Goal: Task Accomplishment & Management: Use online tool/utility

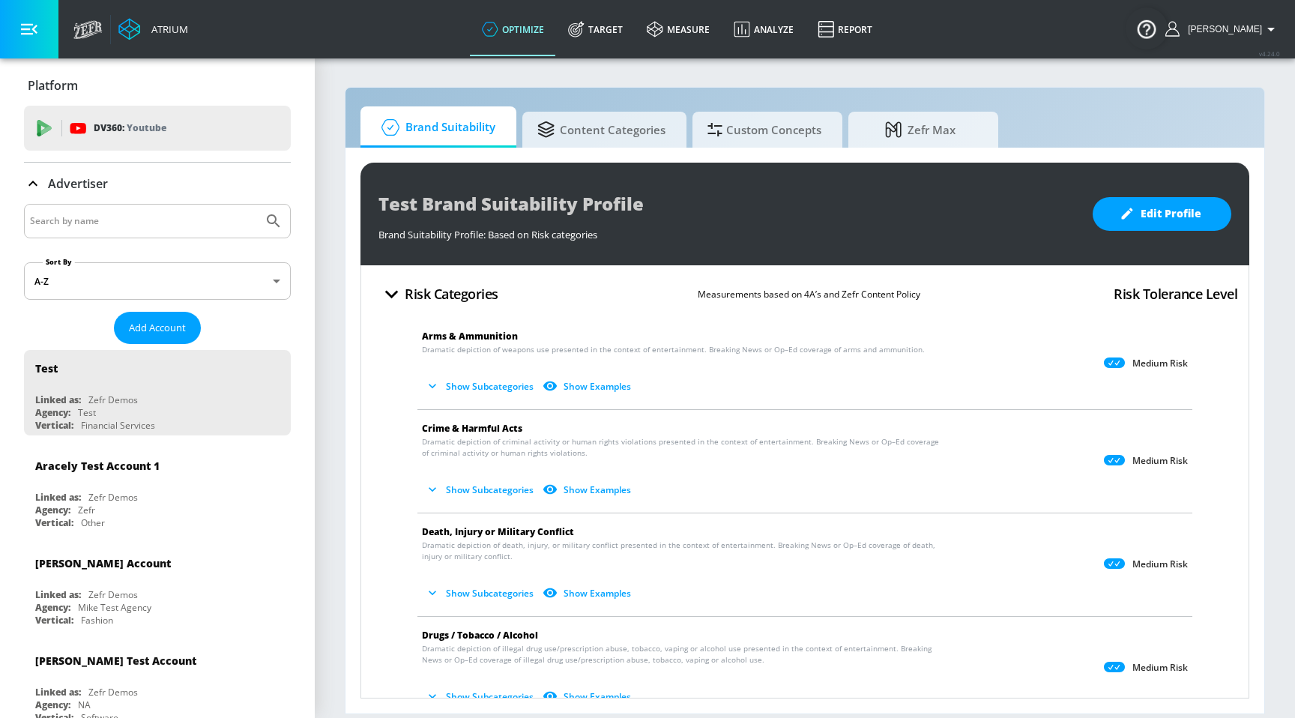
click at [139, 206] on div at bounding box center [157, 221] width 267 height 34
click at [133, 225] on input "Search by name" at bounding box center [143, 220] width 227 height 19
type input "sportwear"
click at [257, 205] on button "Submit Search" at bounding box center [273, 221] width 33 height 33
click at [127, 213] on input "sportwear" at bounding box center [143, 220] width 227 height 19
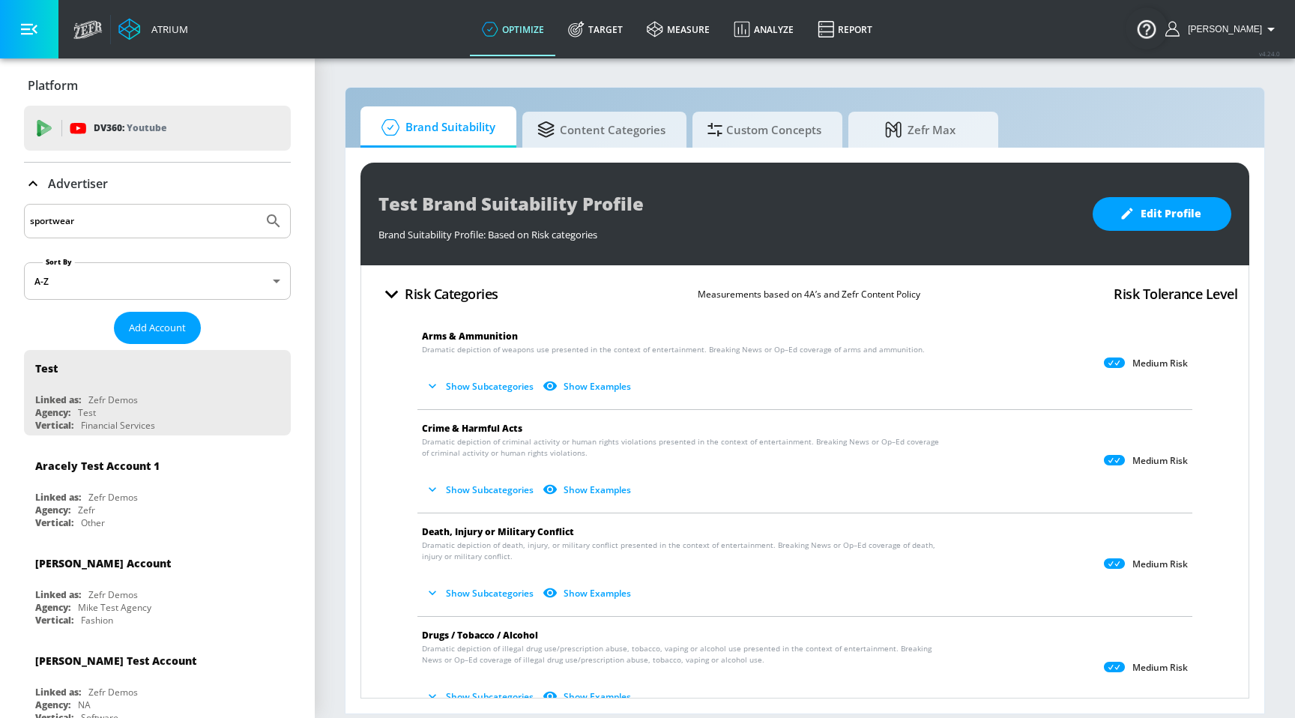
click at [257, 205] on button "Submit Search" at bounding box center [273, 221] width 33 height 33
click at [122, 220] on input "sportwear" at bounding box center [143, 220] width 227 height 19
click at [257, 205] on button "Submit Search" at bounding box center [273, 221] width 33 height 33
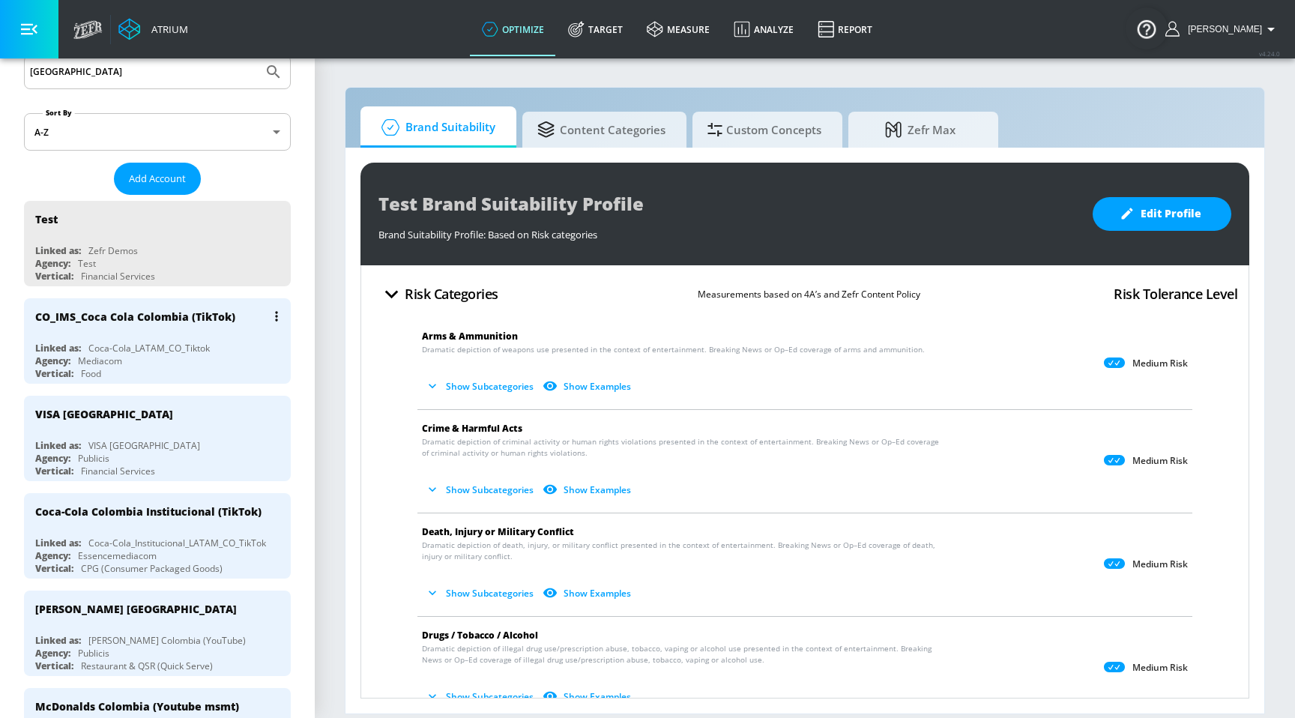
scroll to position [53, 0]
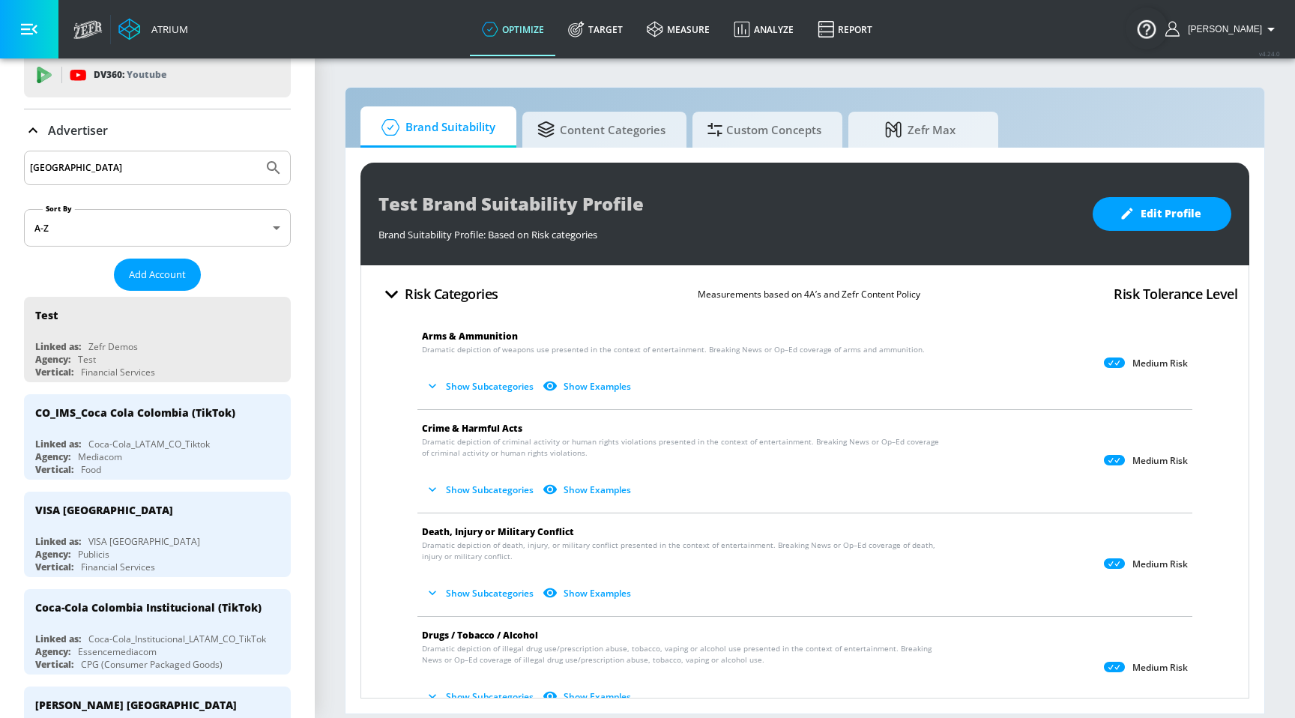
drag, startPoint x: 119, startPoint y: 170, endPoint x: 9, endPoint y: 169, distance: 110.2
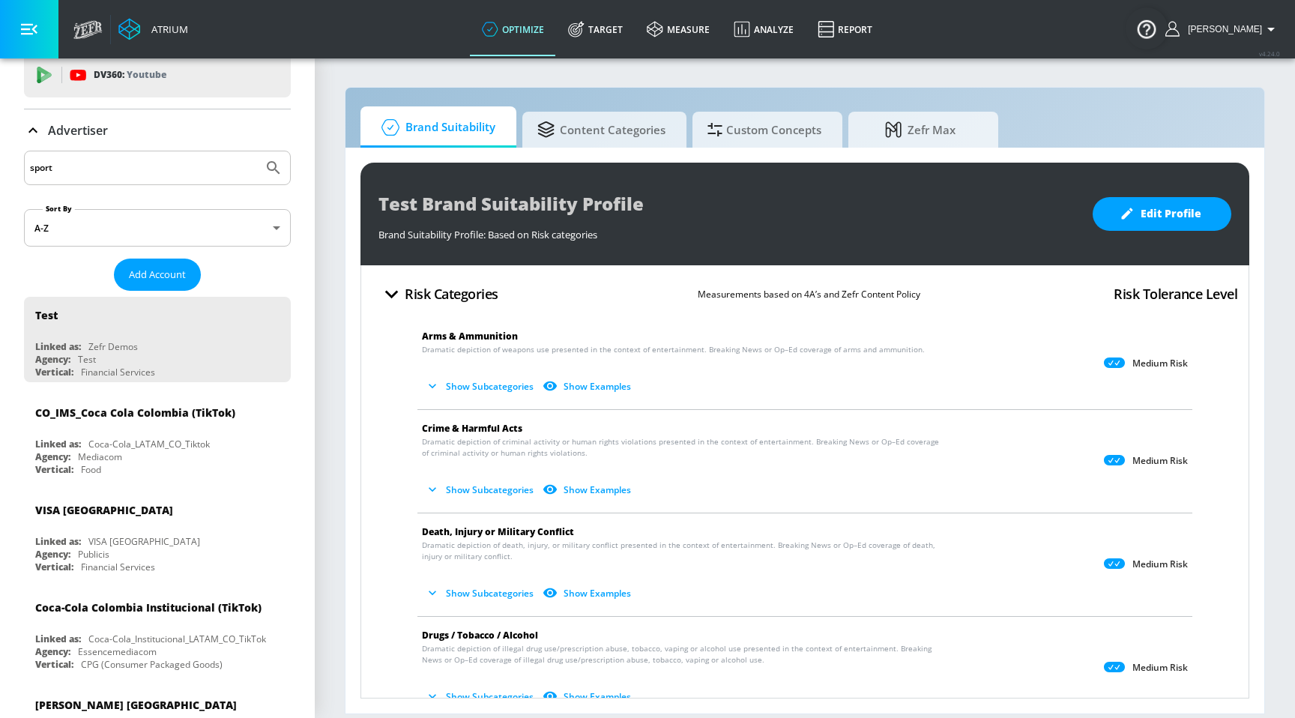
type input "sport"
click at [257, 151] on button "Submit Search" at bounding box center [273, 167] width 33 height 33
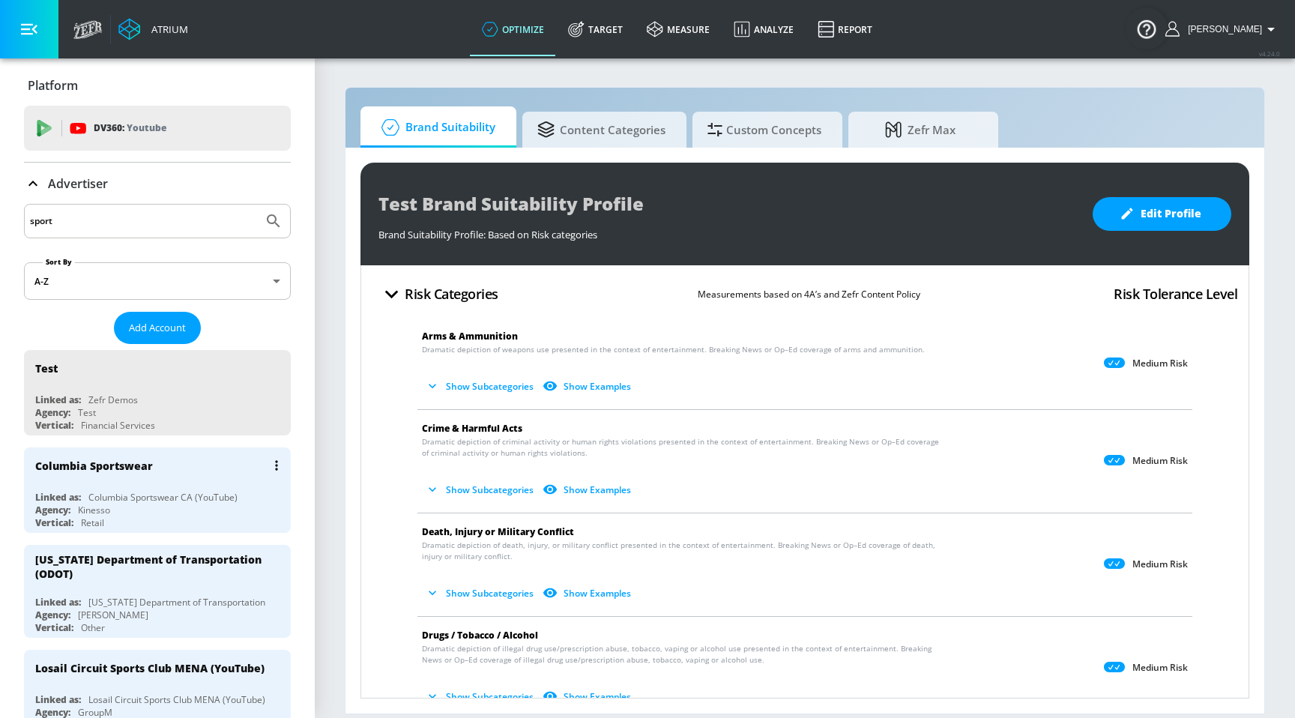
click at [59, 488] on div "Columbia Sportswear Linked as: Columbia Sportswear CA (YouTube) Agency: Kinesso…" at bounding box center [157, 489] width 267 height 85
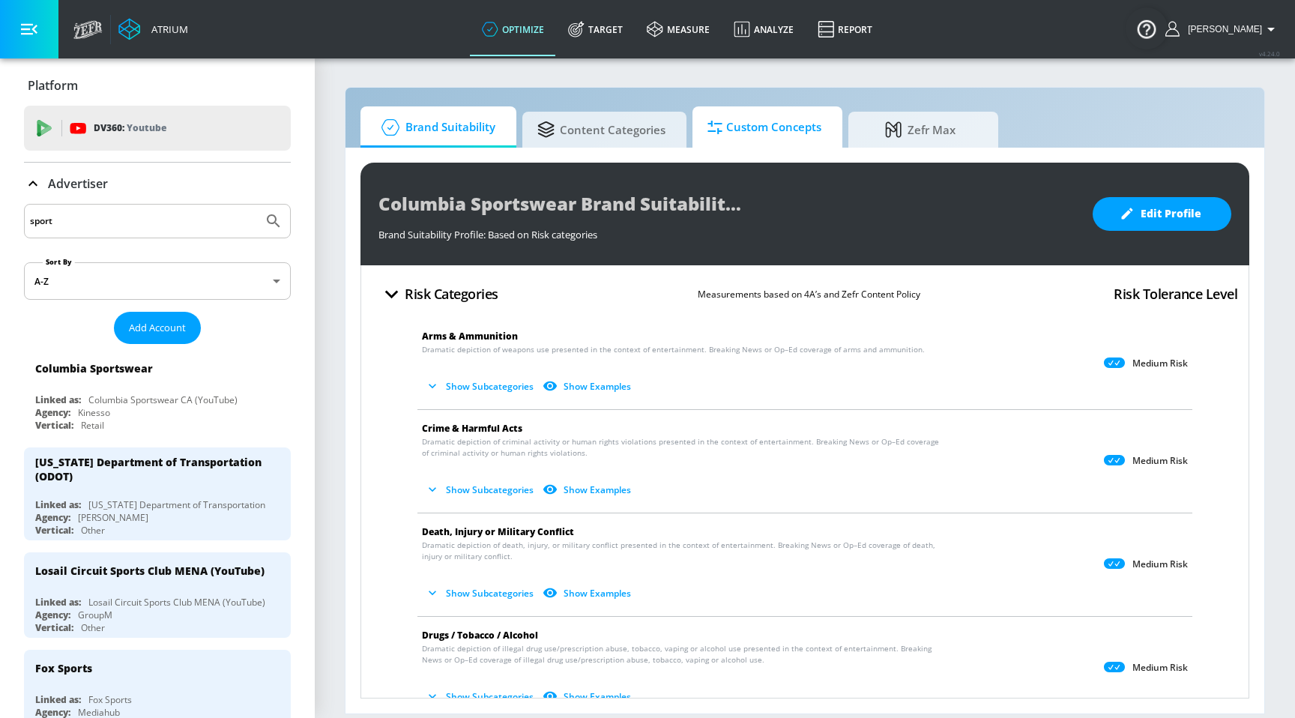
click at [780, 125] on span "Custom Concepts" at bounding box center [765, 127] width 114 height 36
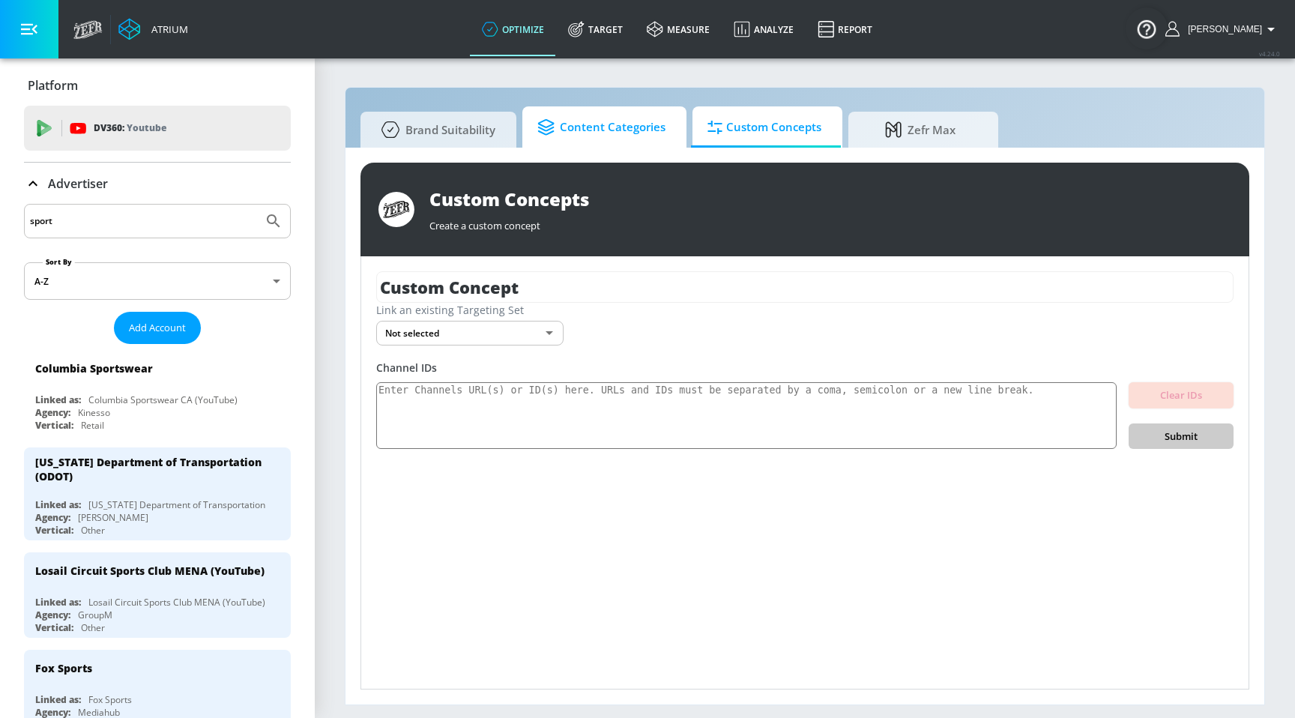
click at [666, 130] on link "Content Categories" at bounding box center [604, 126] width 164 height 41
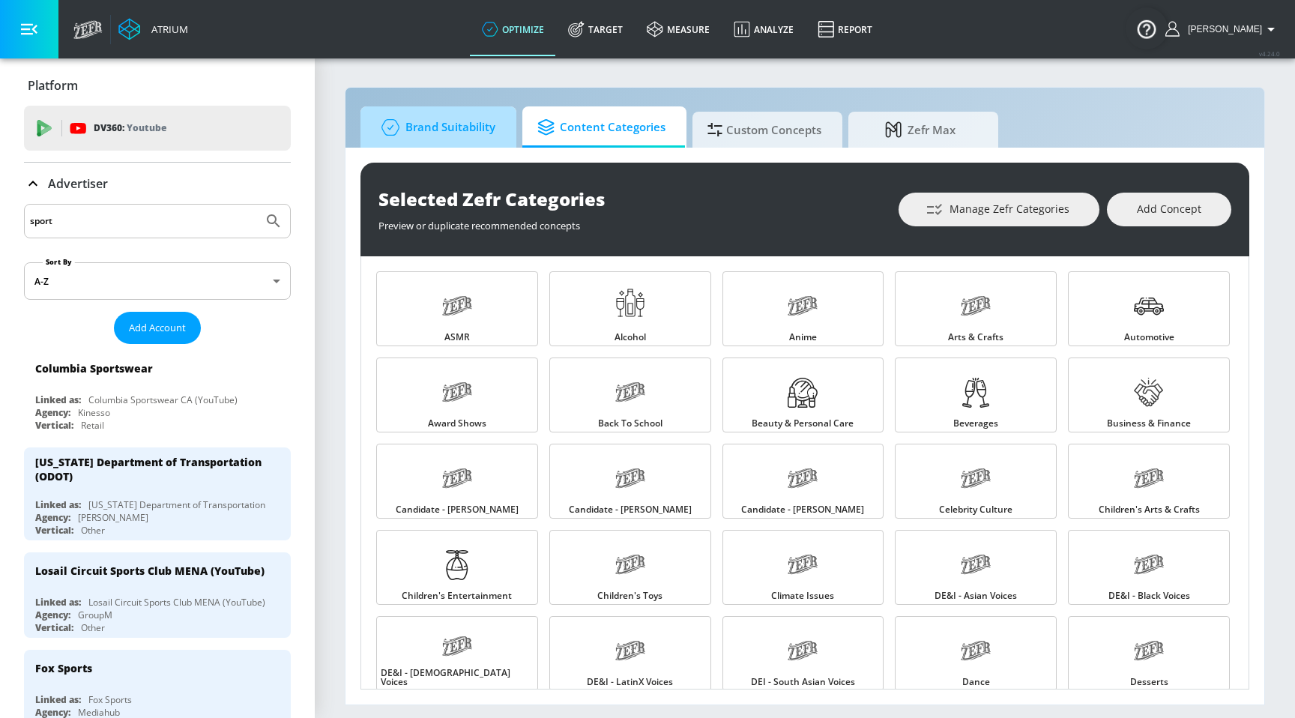
click at [439, 139] on span "Brand Suitability" at bounding box center [436, 127] width 120 height 36
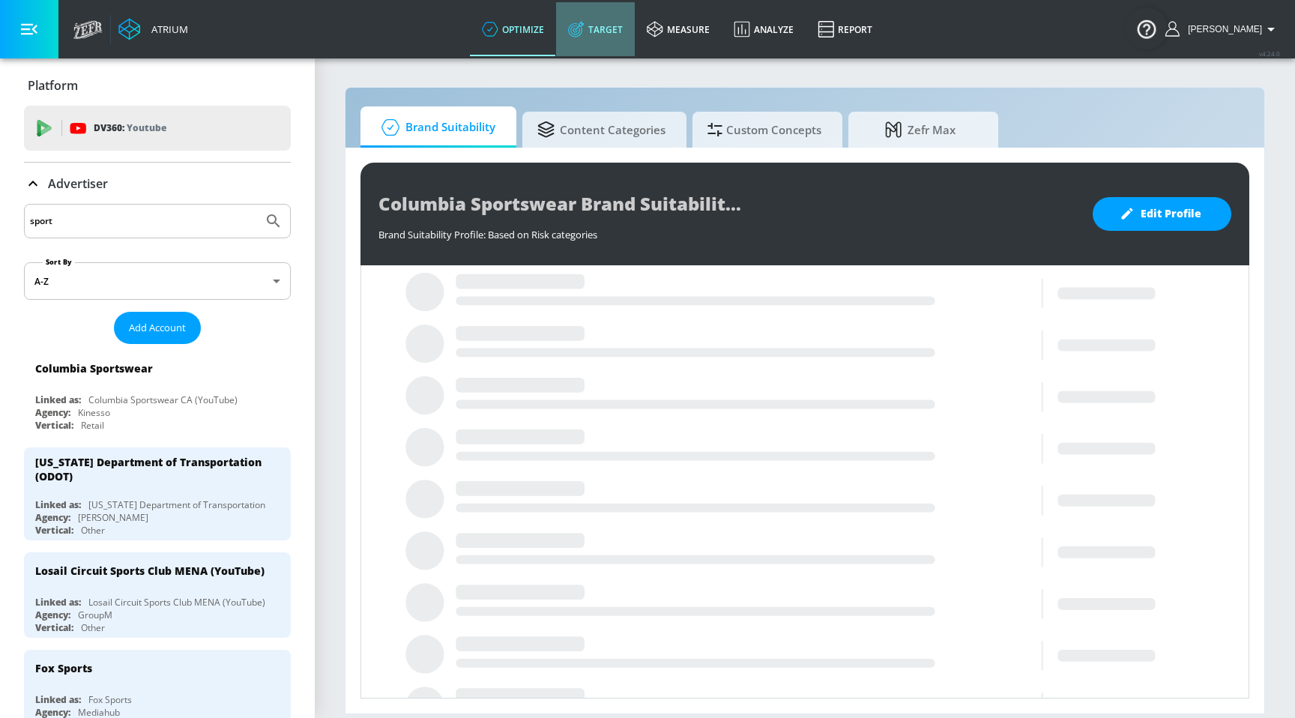
click at [635, 18] on link "Target" at bounding box center [595, 29] width 79 height 54
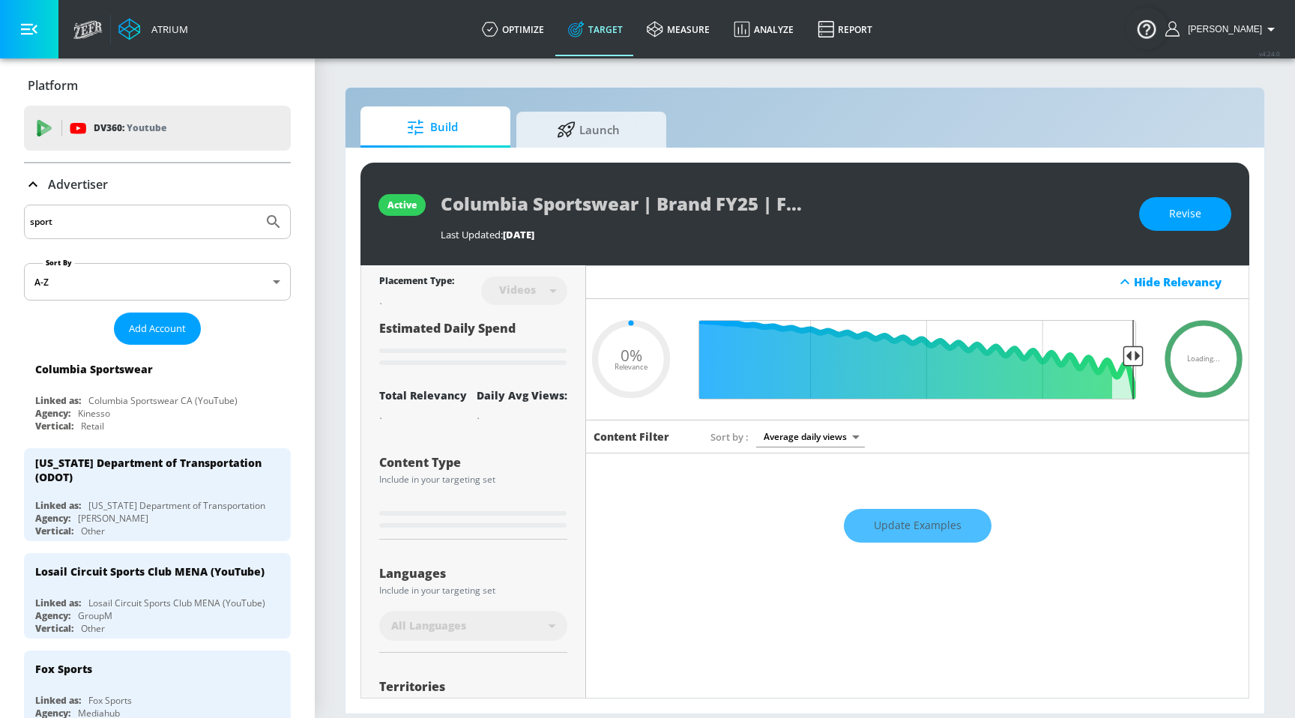
type input "0.05"
click at [579, 124] on div at bounding box center [568, 127] width 22 height 16
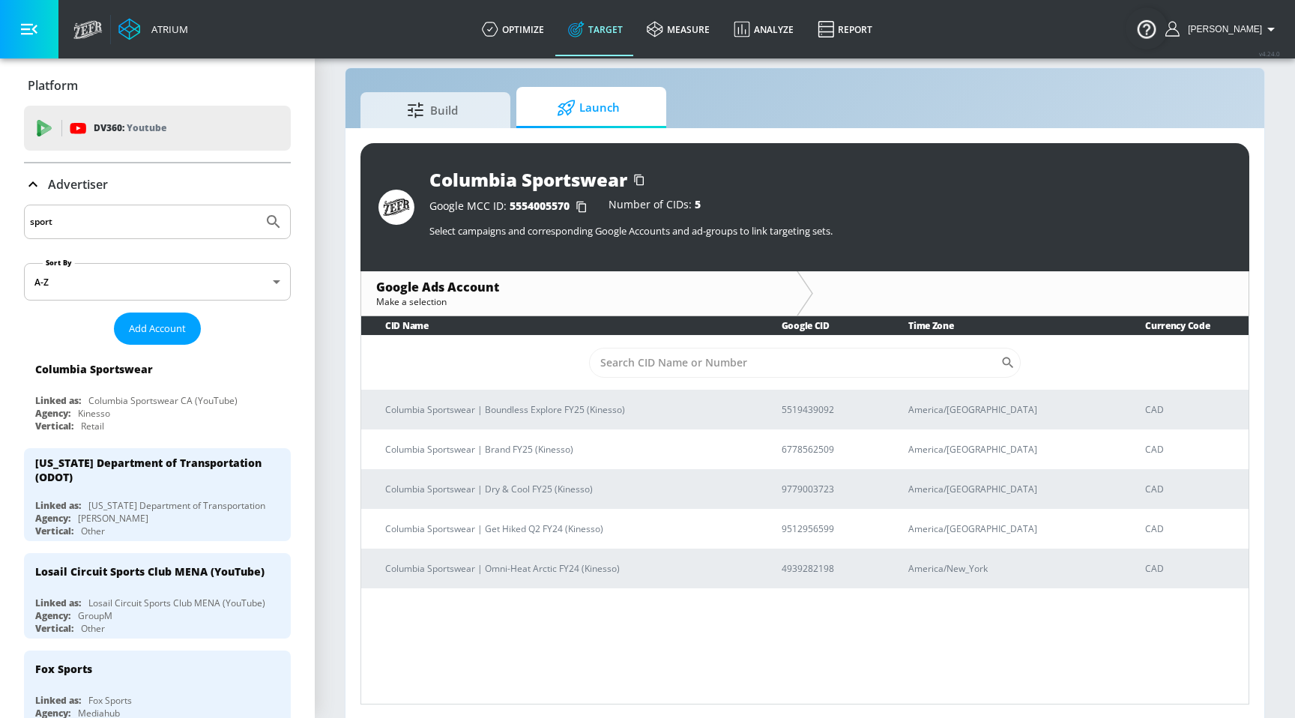
scroll to position [22, 0]
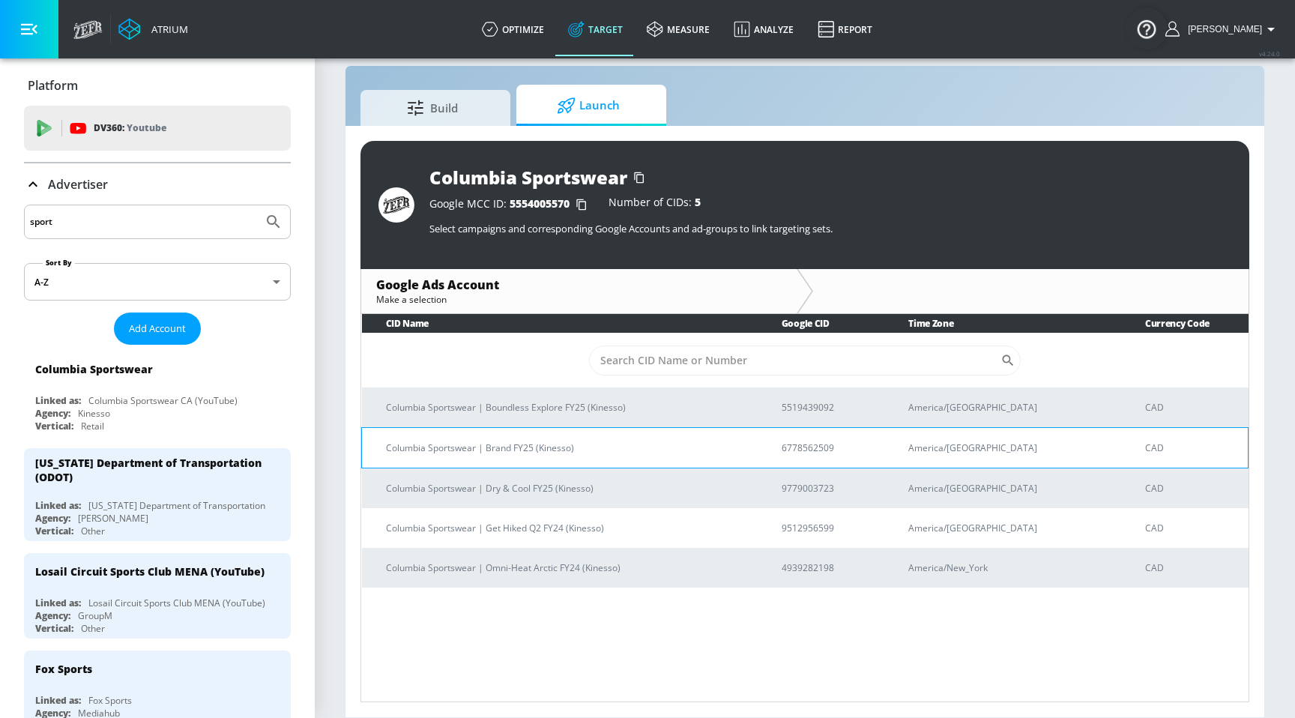
click at [649, 456] on td "Columbia Sportswear | Brand FY25 (Kinesso)" at bounding box center [560, 447] width 396 height 40
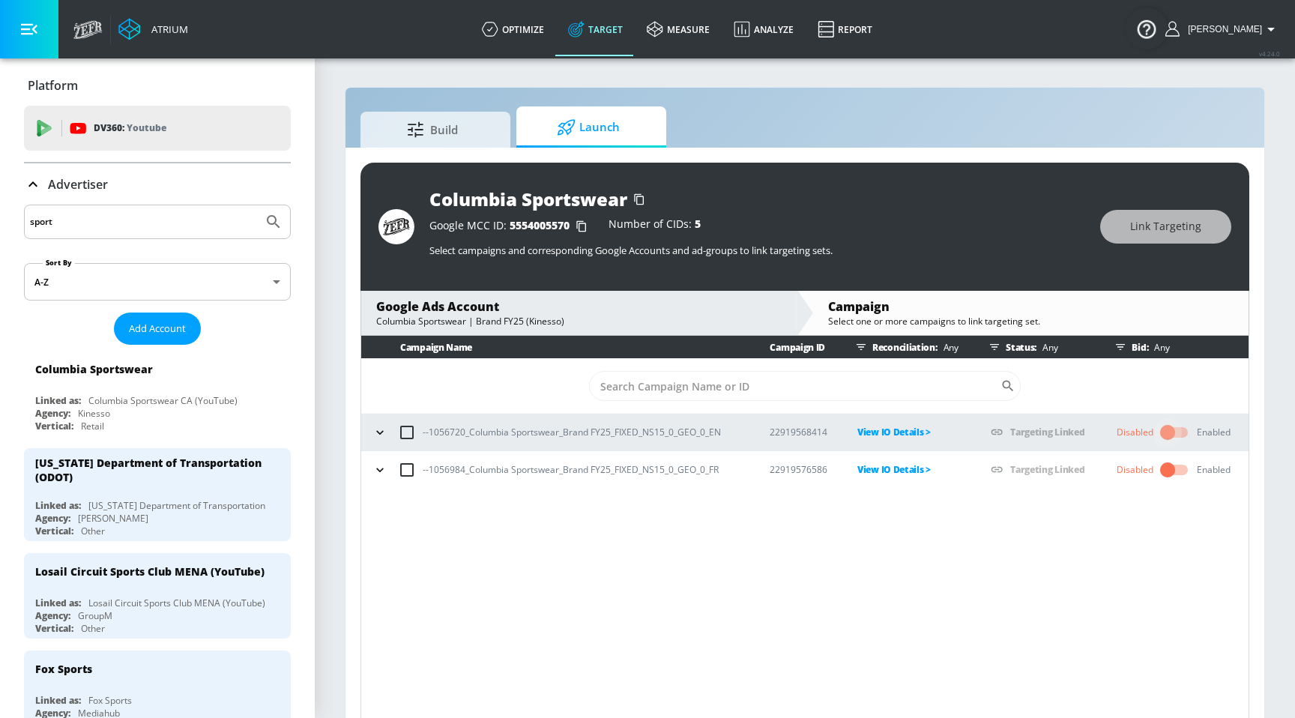
click at [1166, 435] on input "checkbox" at bounding box center [1167, 432] width 85 height 28
click at [1150, 469] on input "checkbox" at bounding box center [1148, 470] width 85 height 28
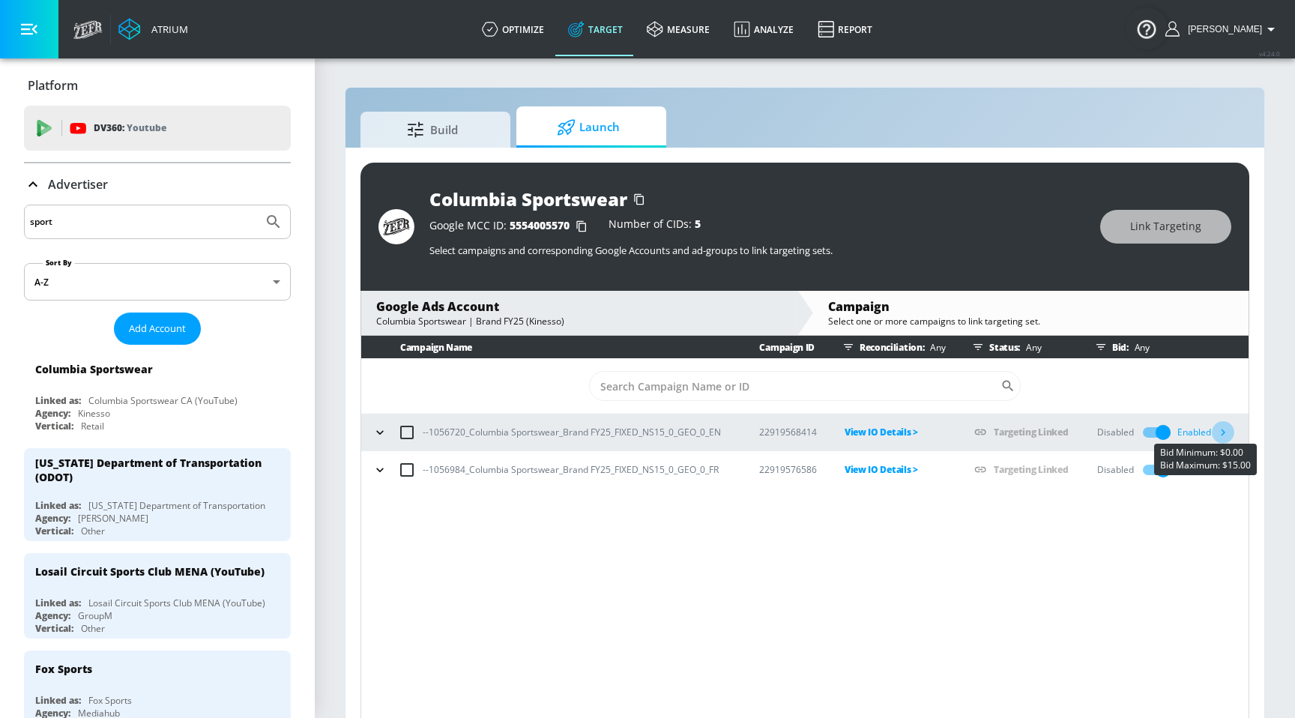
click at [1227, 432] on icon "button" at bounding box center [1223, 432] width 16 height 16
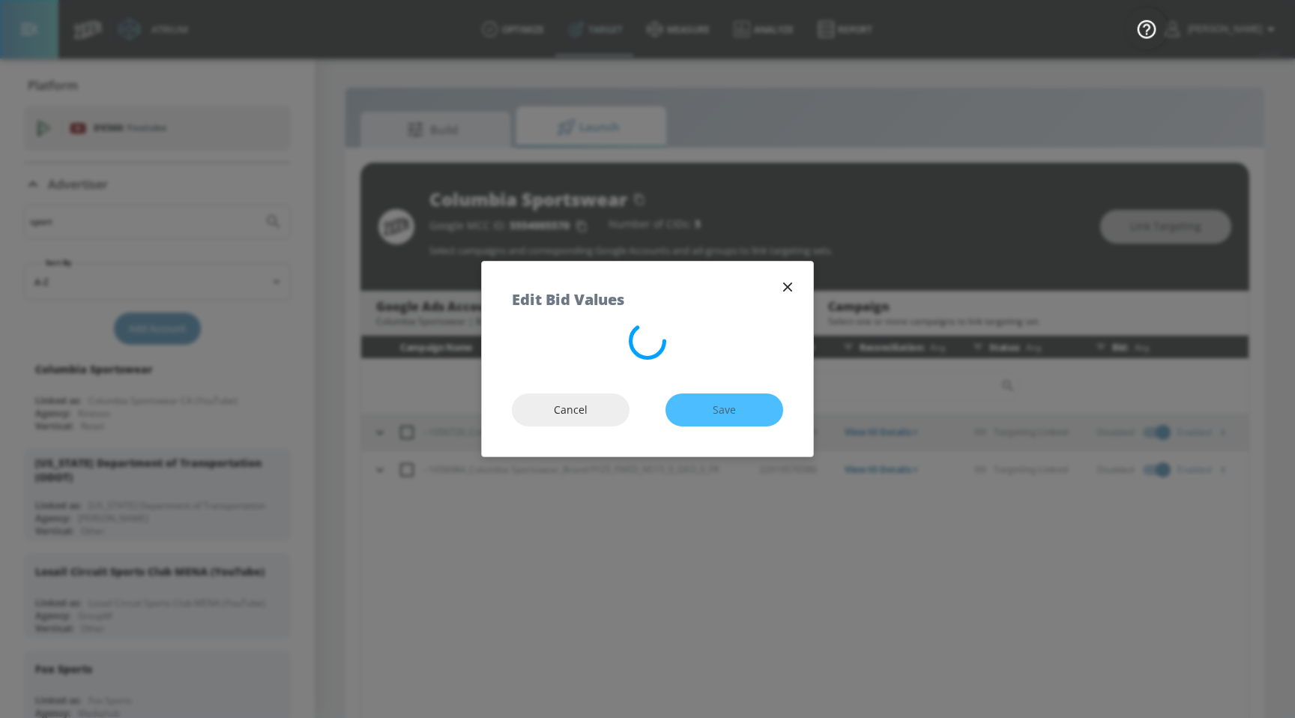
click at [671, 336] on div at bounding box center [647, 342] width 331 height 41
click at [749, 366] on div "Cancel Save" at bounding box center [647, 411] width 331 height 94
click at [674, 336] on div at bounding box center [647, 342] width 331 height 41
click at [697, 408] on div "Cancel Save" at bounding box center [647, 411] width 331 height 94
click at [787, 297] on button "button" at bounding box center [787, 287] width 21 height 21
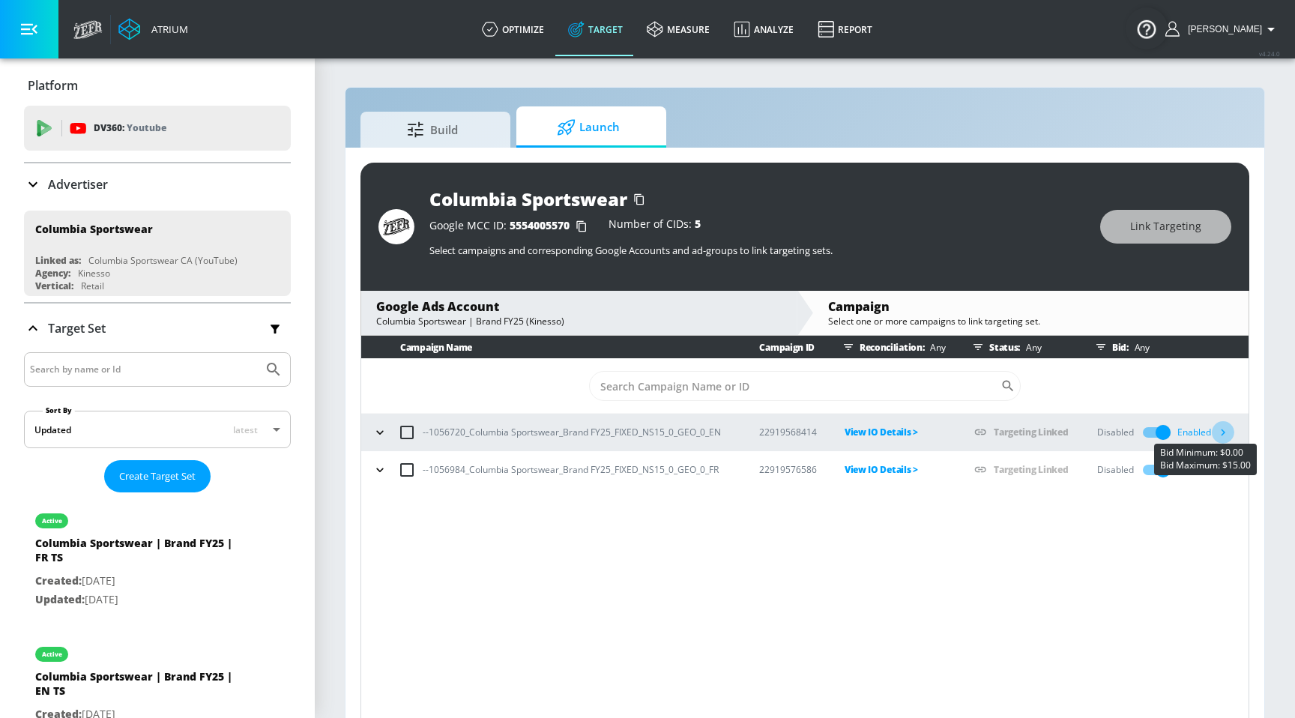
click at [1215, 435] on icon "button" at bounding box center [1223, 432] width 16 height 16
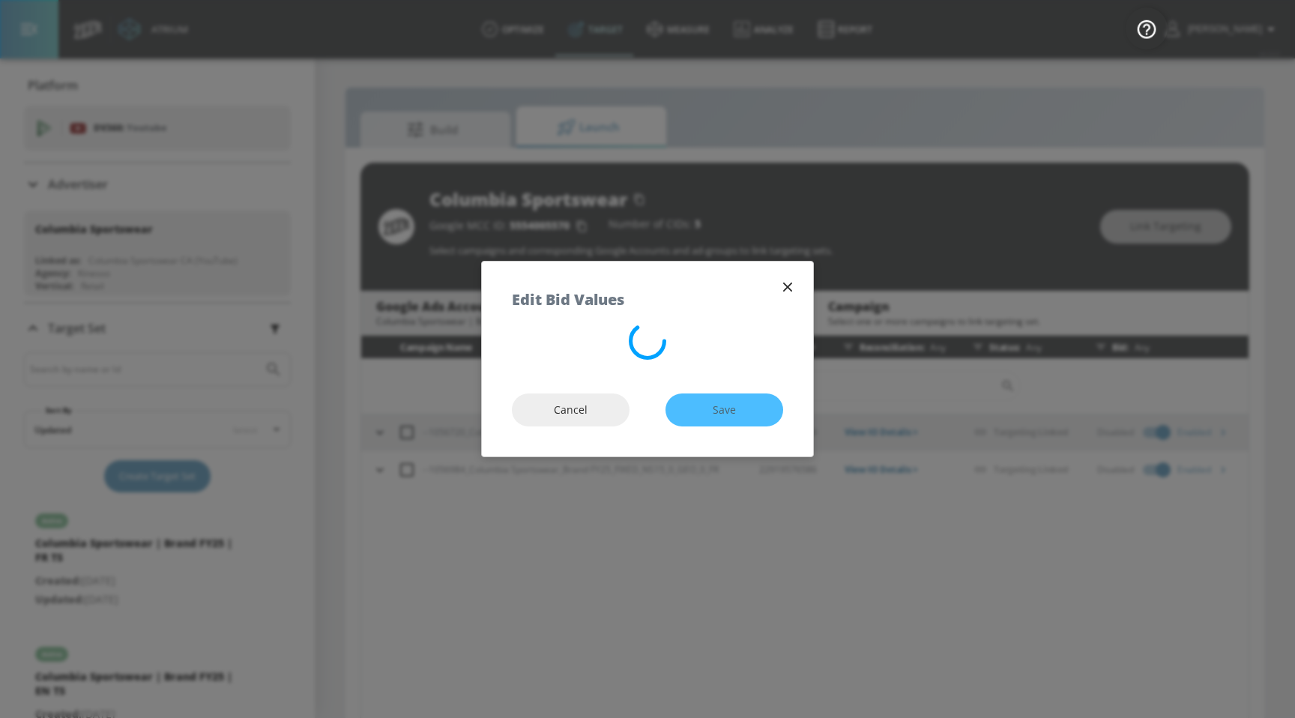
click at [699, 382] on div "Cancel Save" at bounding box center [647, 411] width 331 height 94
click at [658, 383] on div "Cancel Save" at bounding box center [647, 411] width 331 height 94
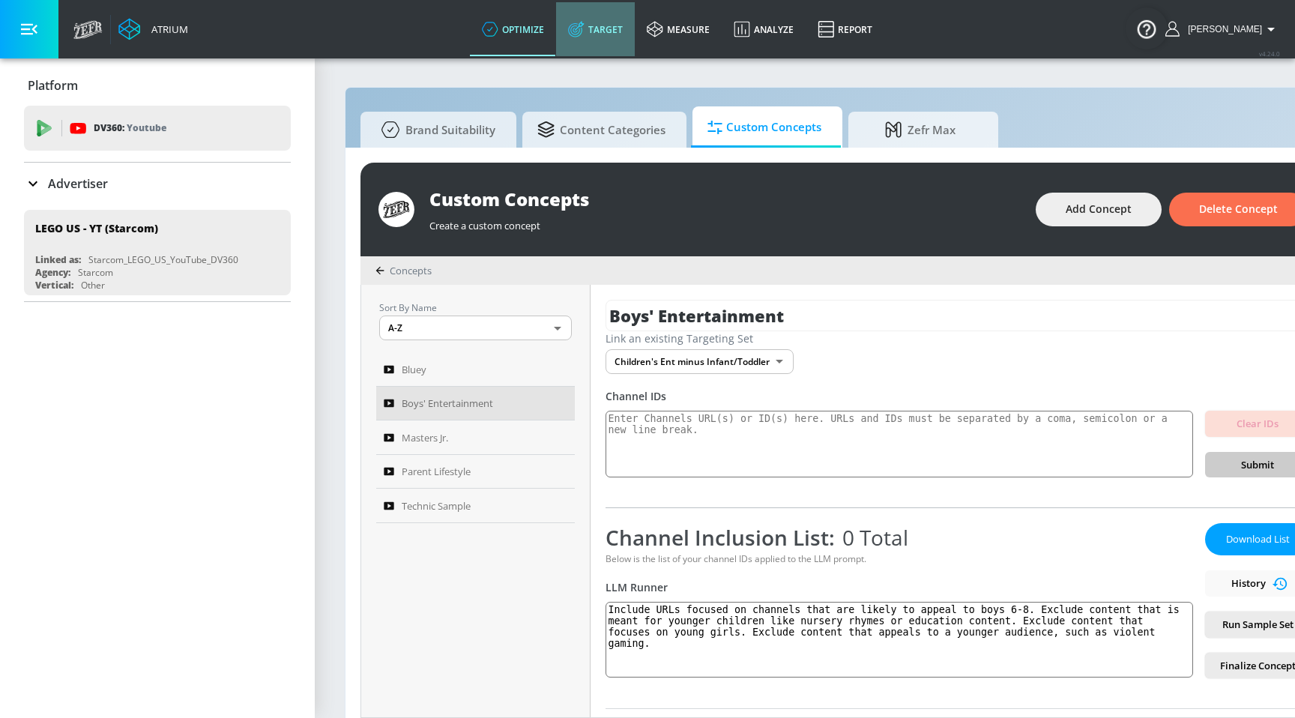
click at [614, 47] on link "Target" at bounding box center [595, 29] width 79 height 54
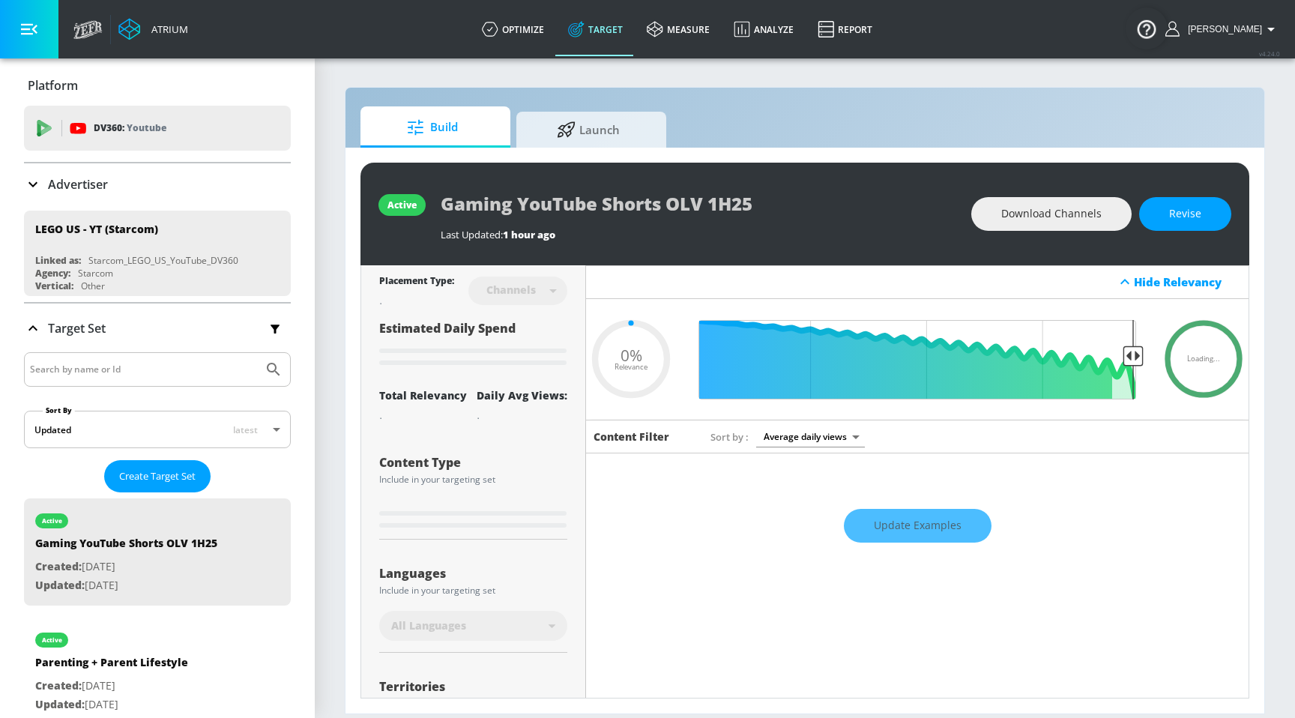
type input "0.05"
click at [196, 468] on button "Create Target Set" at bounding box center [157, 476] width 106 height 32
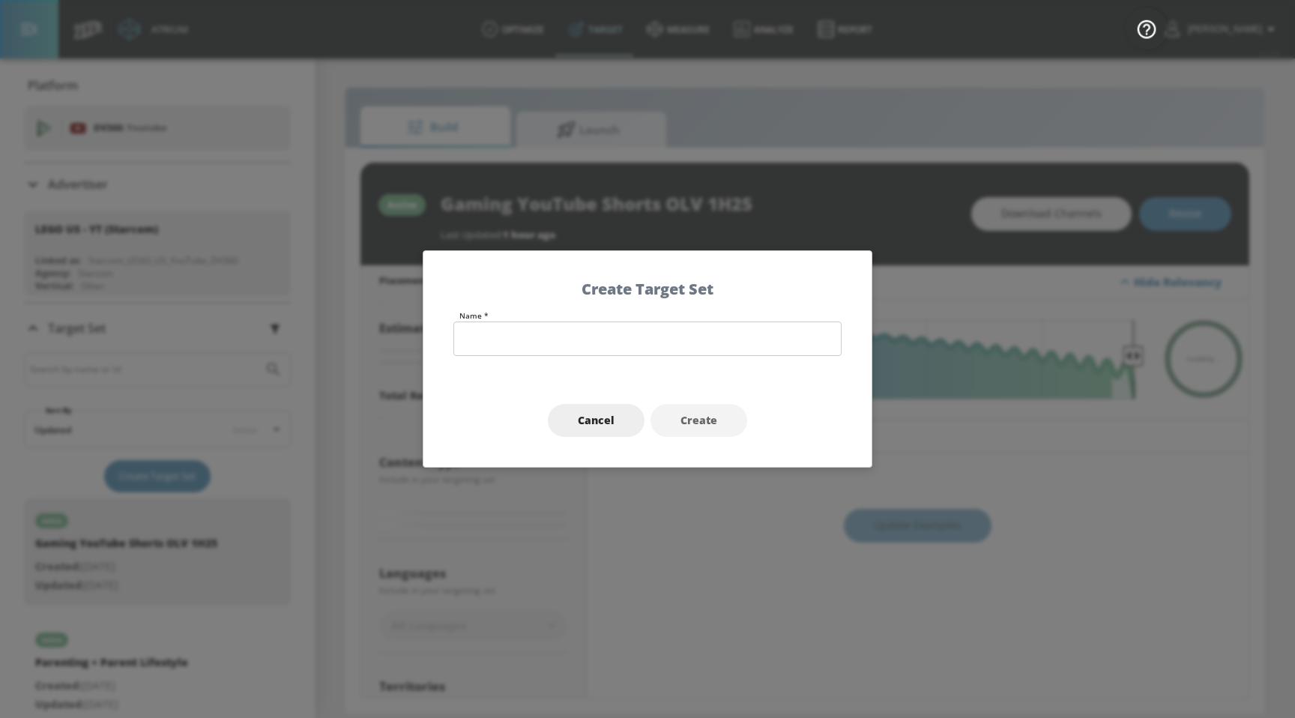
click at [537, 358] on div "Name *" at bounding box center [647, 343] width 448 height 62
click at [542, 340] on input "text" at bounding box center [647, 339] width 388 height 34
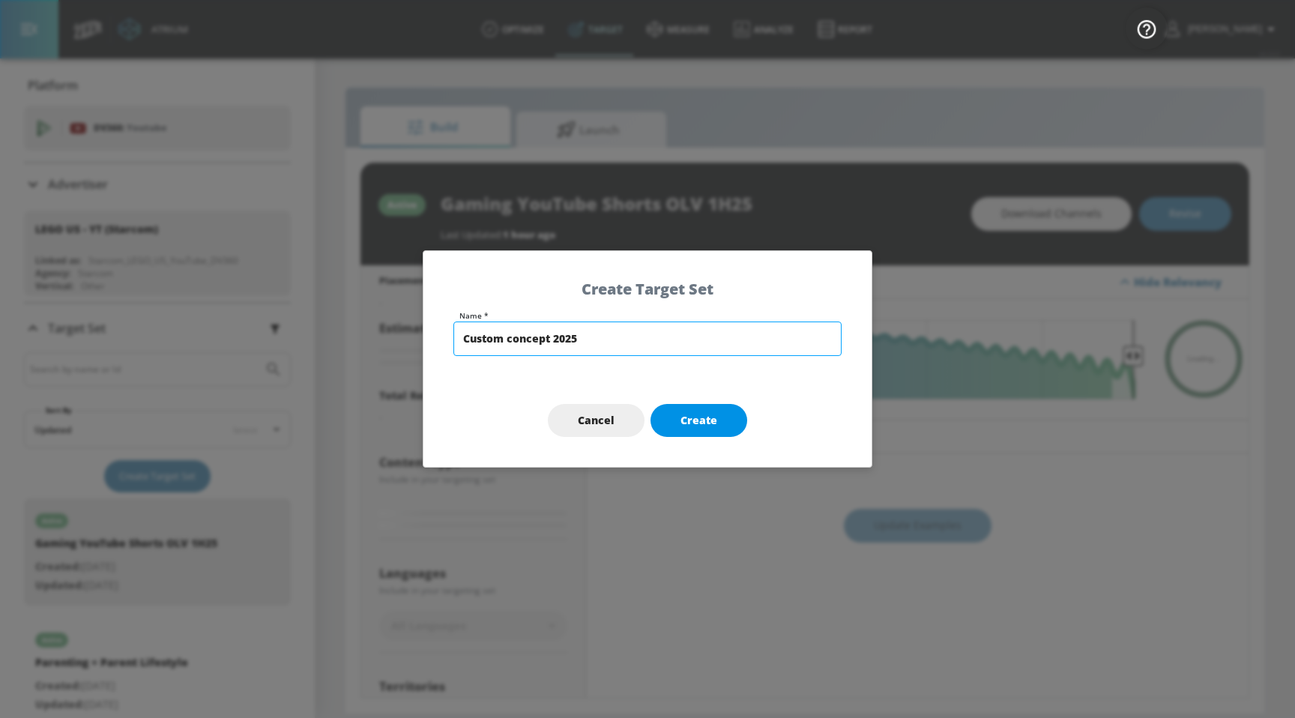
type input "Custom concept 2025"
click at [686, 429] on button "Create" at bounding box center [699, 421] width 97 height 34
type input "Custom concept 2025"
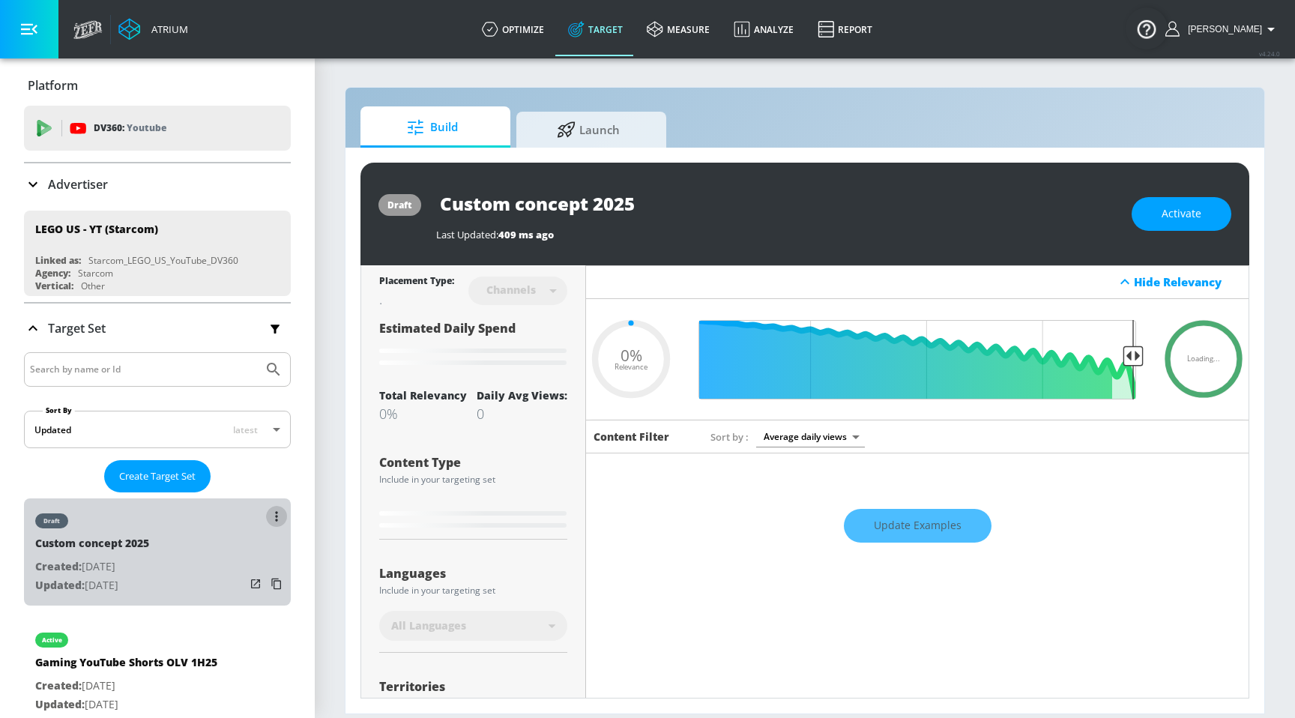
click at [280, 519] on button "list of Target Set" at bounding box center [276, 516] width 21 height 21
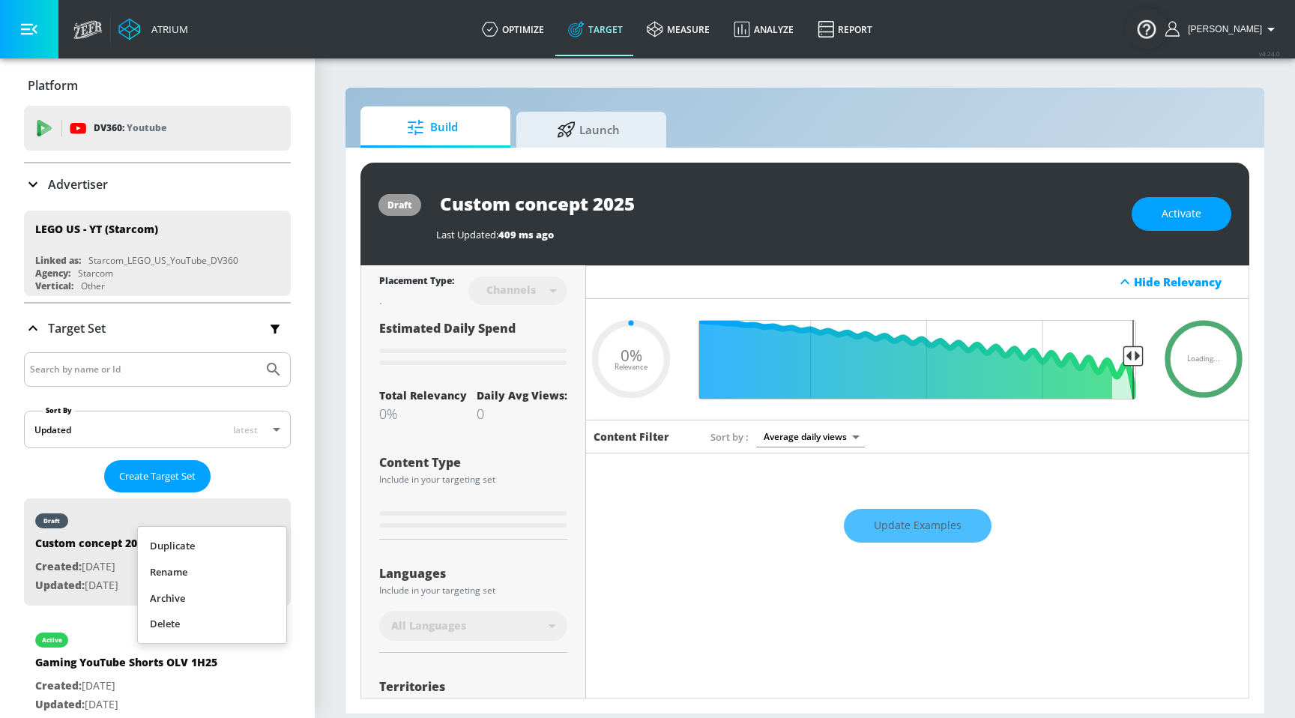
click at [208, 630] on li "Delete" at bounding box center [212, 624] width 148 height 26
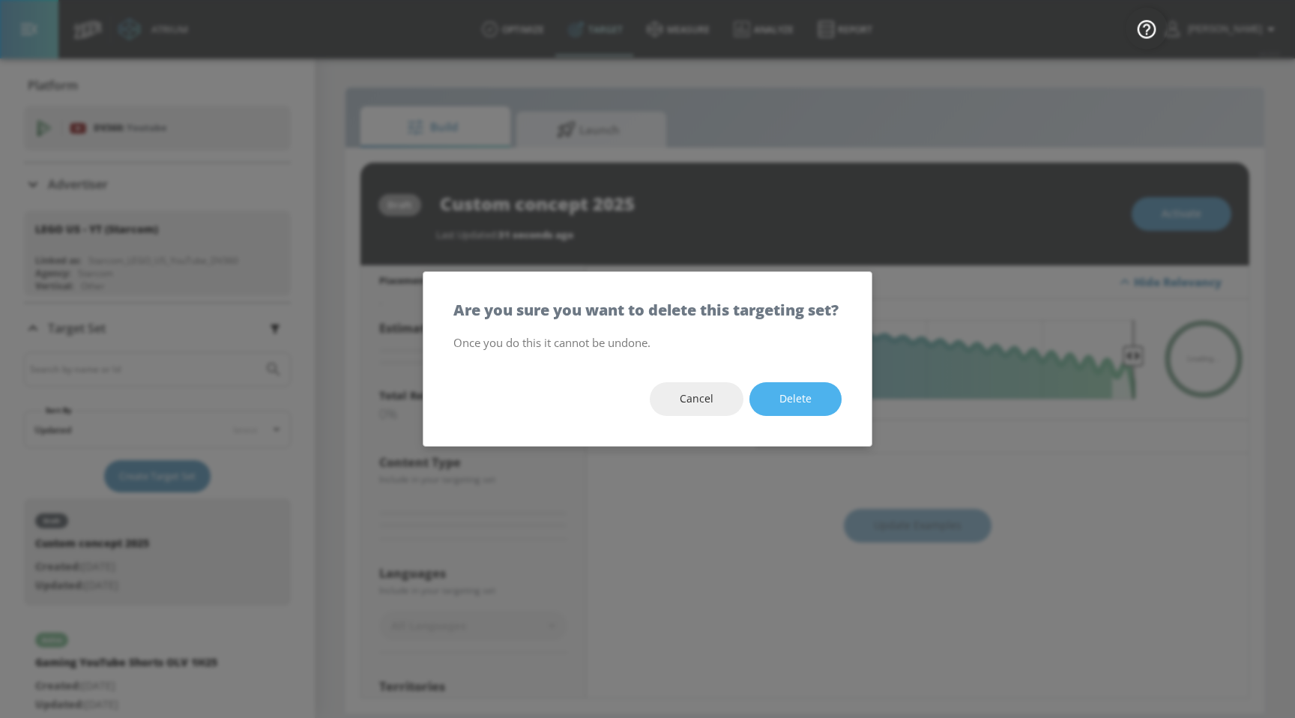
click at [797, 402] on span "Delete" at bounding box center [796, 399] width 32 height 19
type input "0.05"
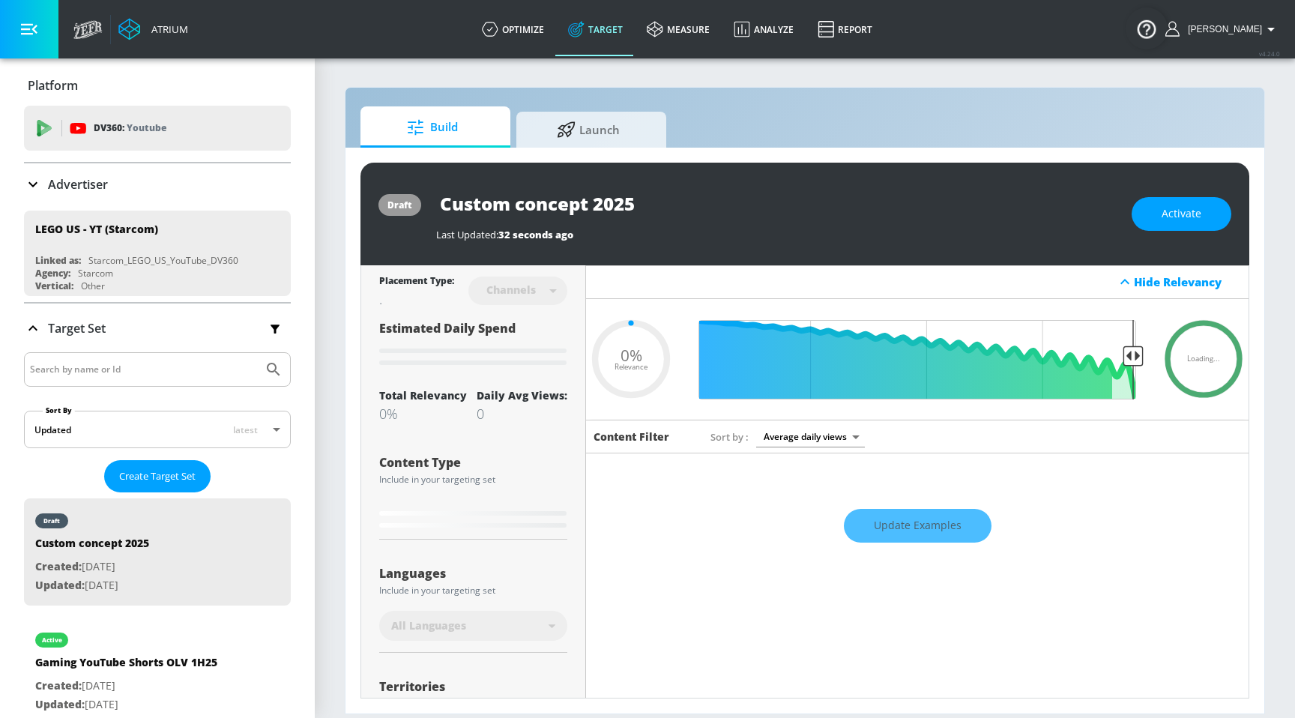
type input "Gaming YouTube Shorts OLV 1H25"
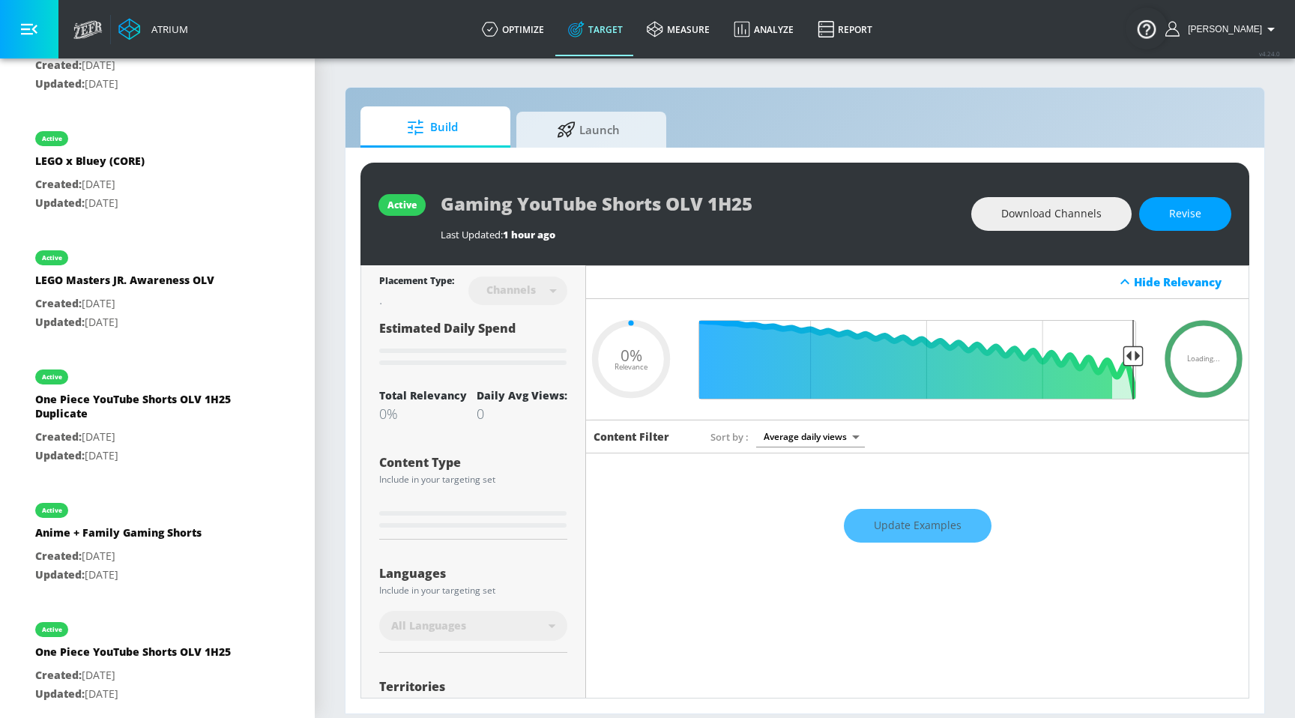
scroll to position [695, 0]
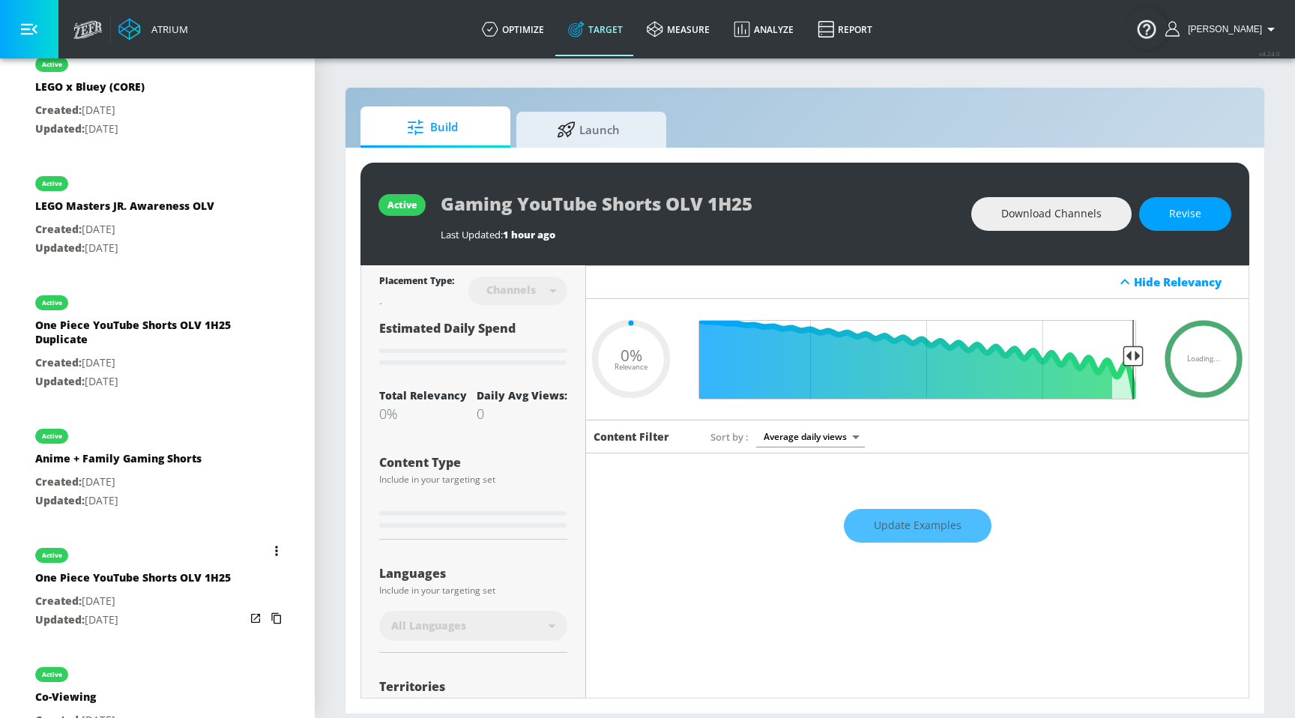
type input "0.6"
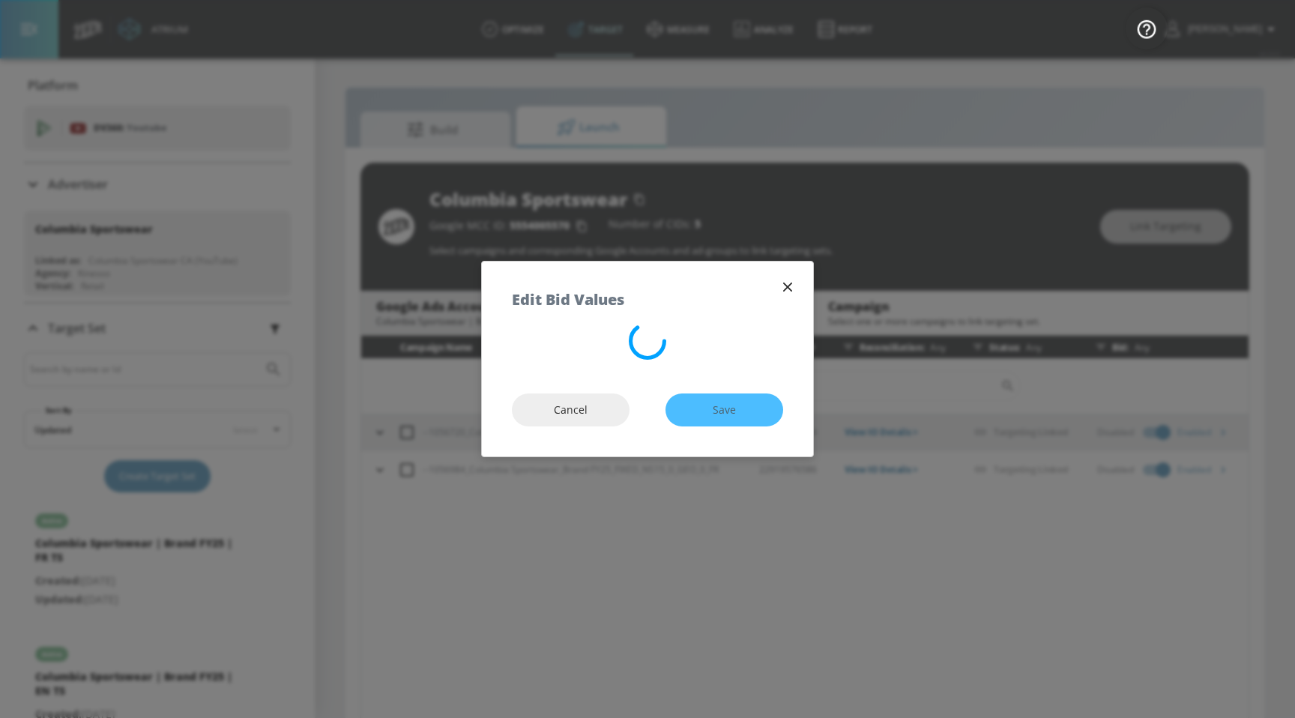
click at [613, 339] on div at bounding box center [647, 342] width 331 height 41
